Goal: Navigation & Orientation: Find specific page/section

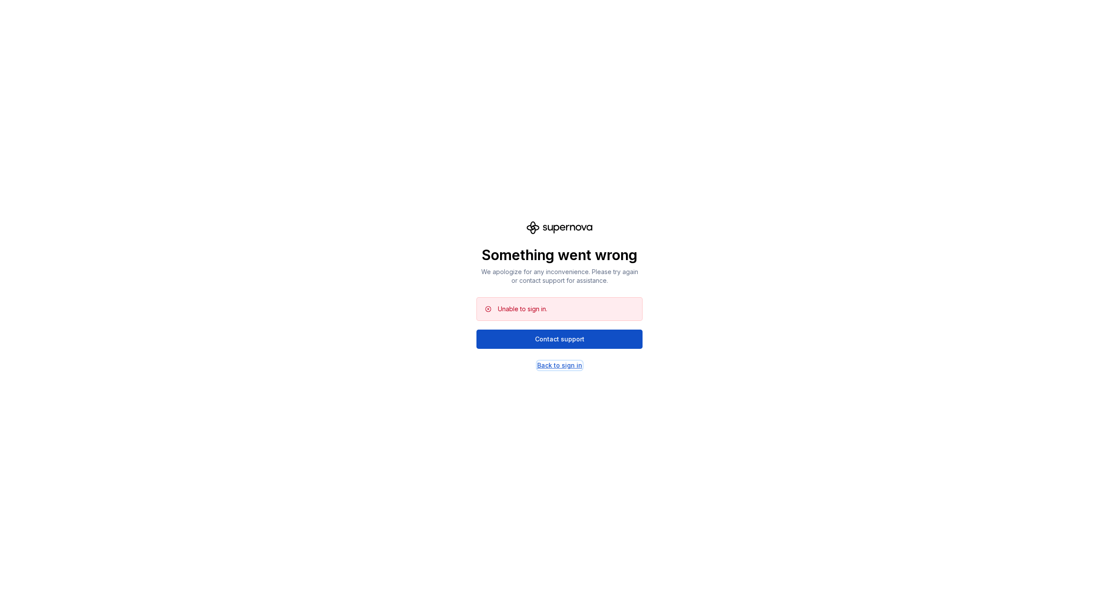
click at [578, 367] on div "Back to sign in" at bounding box center [559, 365] width 45 height 9
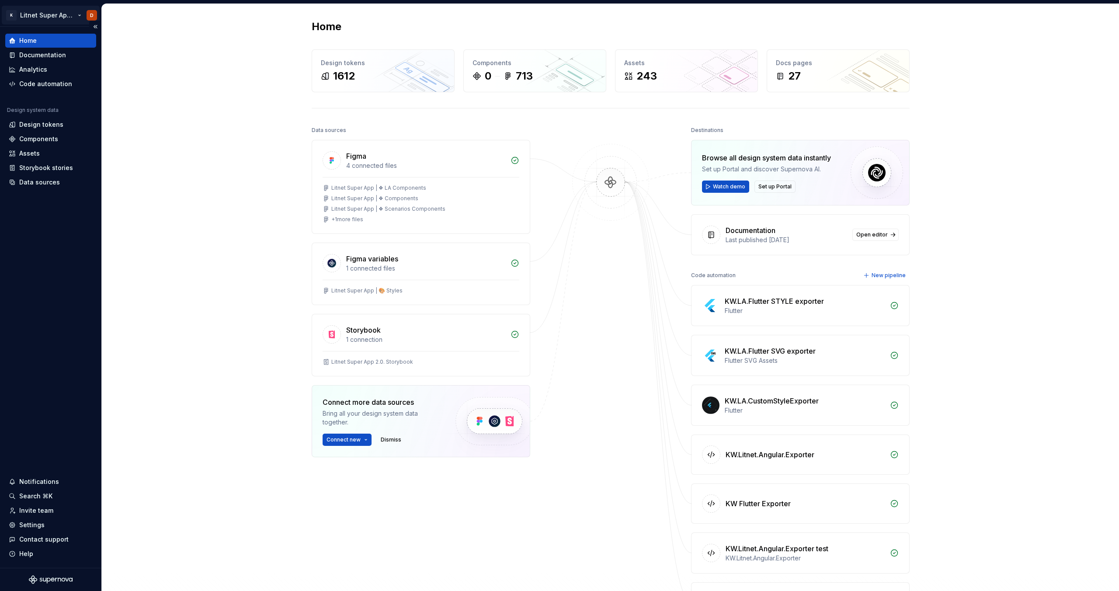
click at [42, 14] on html "K Litnet Super App 2.0. D Home Documentation Analytics Code automation Design s…" at bounding box center [559, 295] width 1119 height 591
click at [213, 95] on html "K Litnet Super App 2.0. D Home Documentation Analytics Code automation Design s…" at bounding box center [559, 295] width 1119 height 591
click at [38, 151] on div "Assets" at bounding box center [29, 153] width 21 height 9
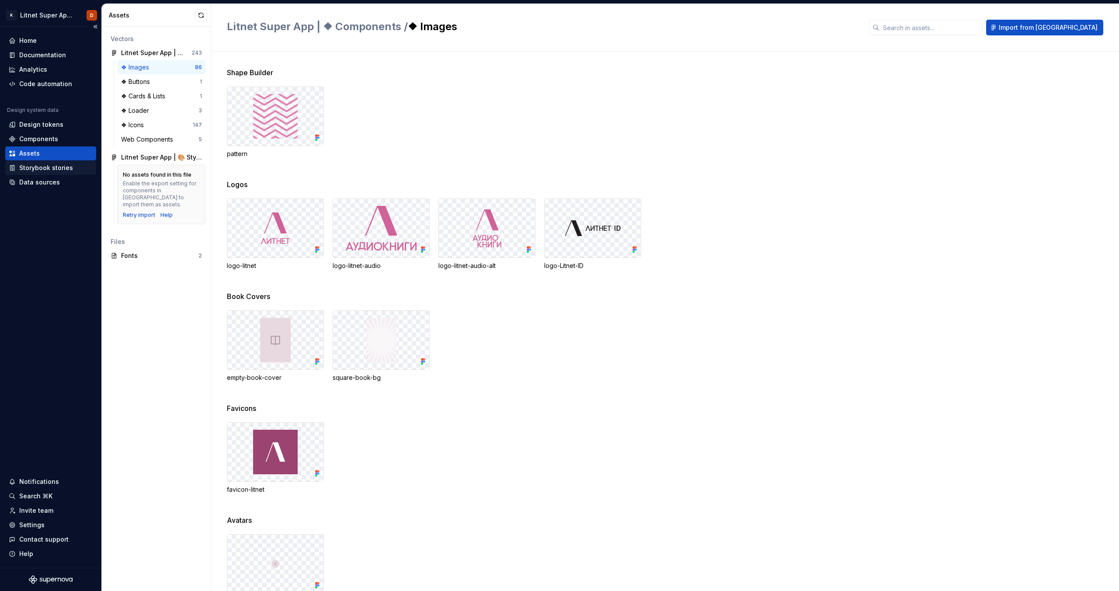
click at [39, 169] on div "Storybook stories" at bounding box center [46, 167] width 54 height 9
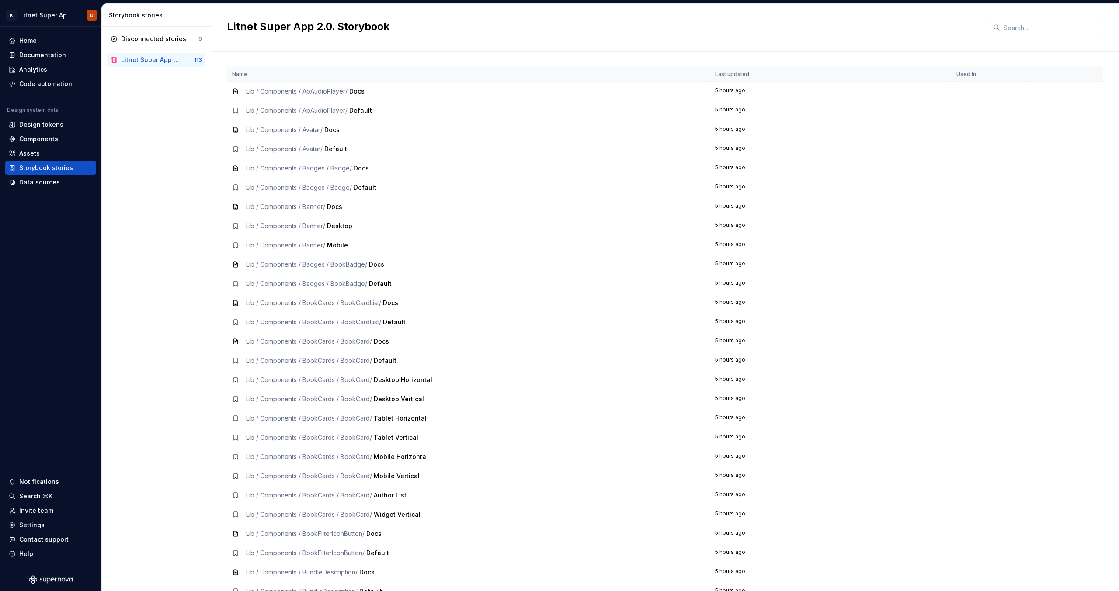
click at [407, 92] on div "Lib / Components / ApAudioPlayer / Docs" at bounding box center [468, 91] width 473 height 9
click at [50, 181] on div "Data sources" at bounding box center [39, 182] width 41 height 9
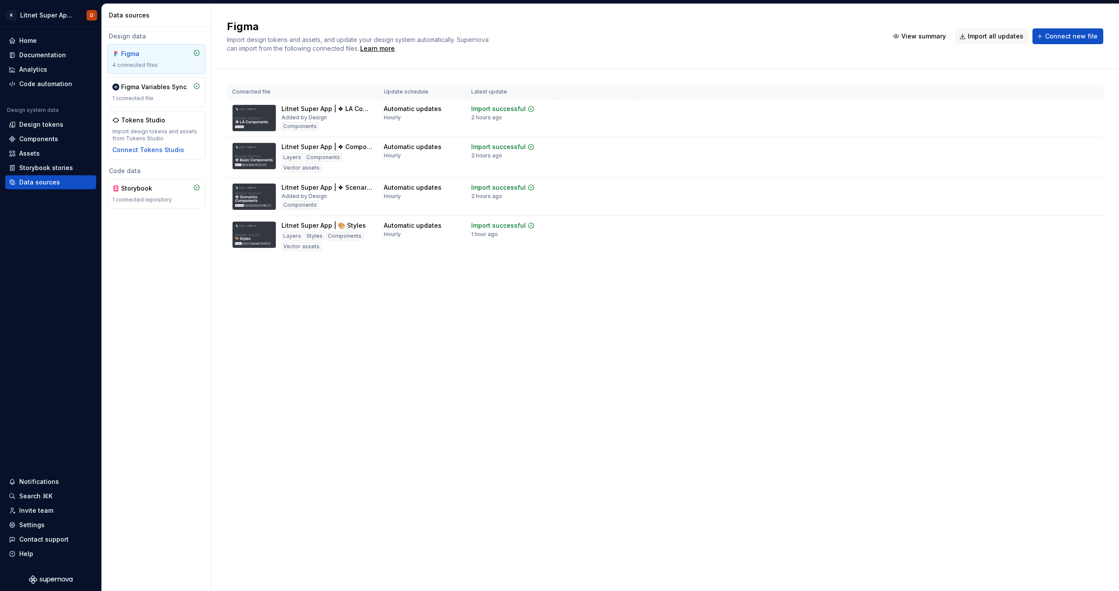
click at [424, 372] on div "Figma Import design tokens and assets, and update your design system automatica…" at bounding box center [665, 297] width 908 height 587
